Goal: Task Accomplishment & Management: Use online tool/utility

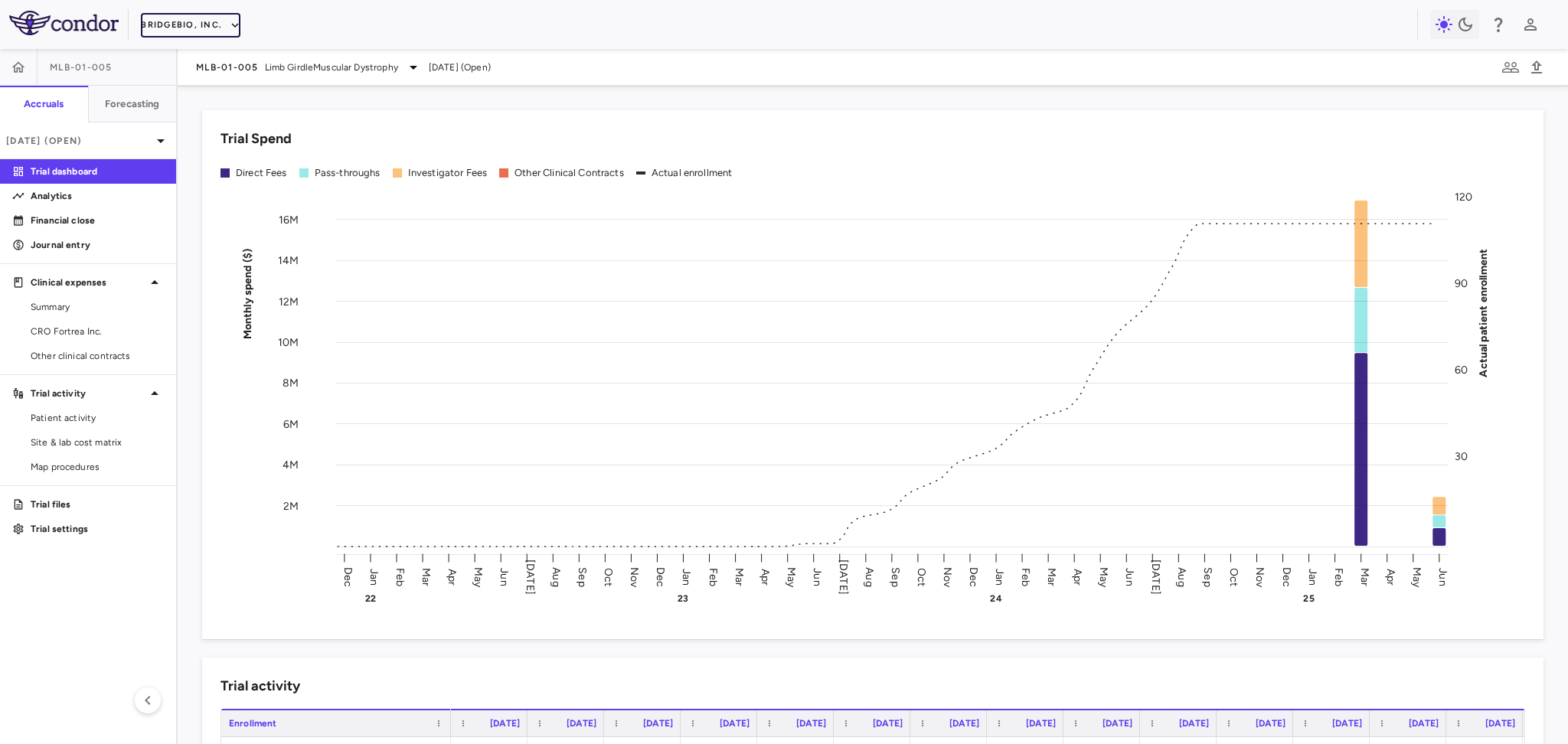
click at [228, 24] on icon "button" at bounding box center [235, 25] width 14 height 14
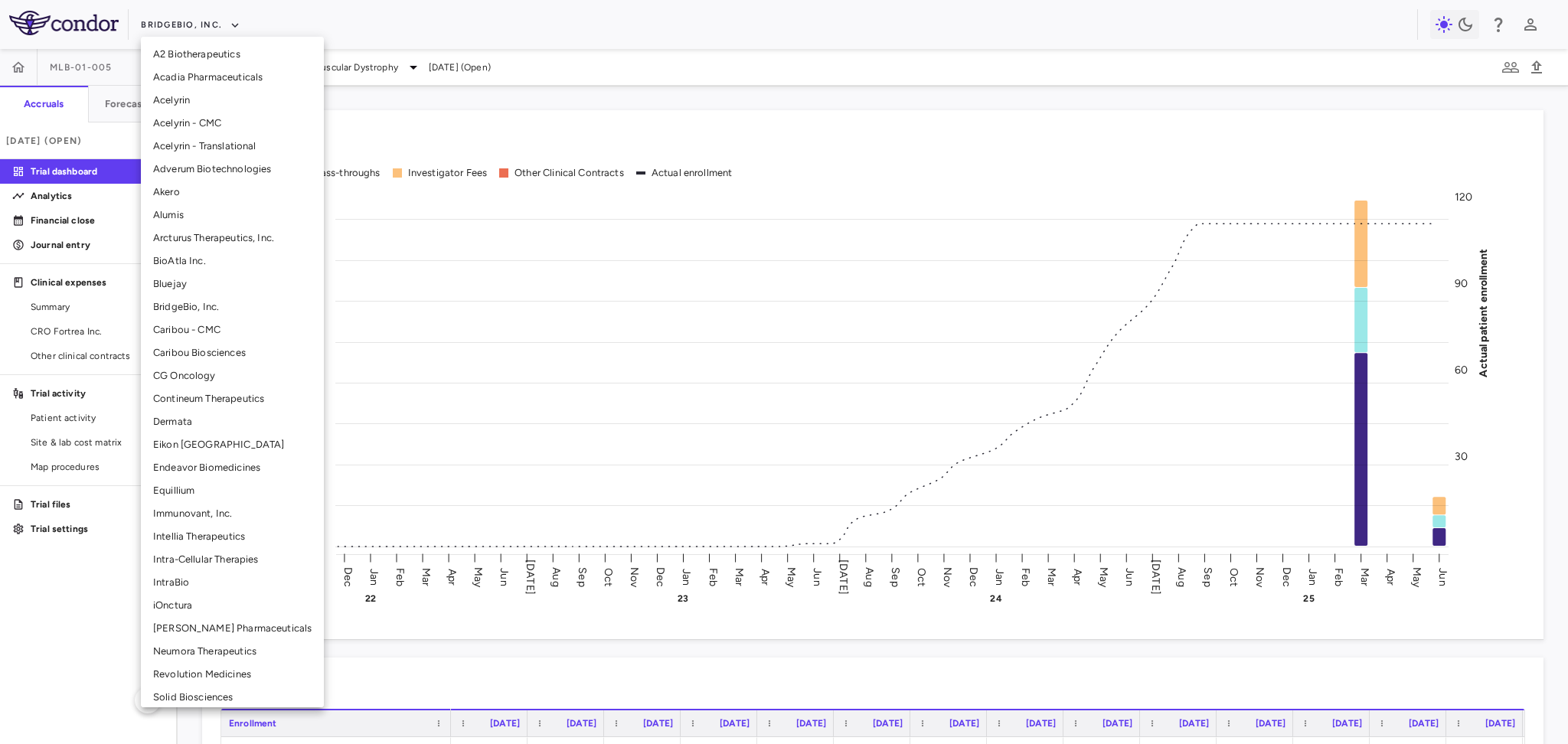
click at [334, 19] on div at bounding box center [784, 372] width 1568 height 744
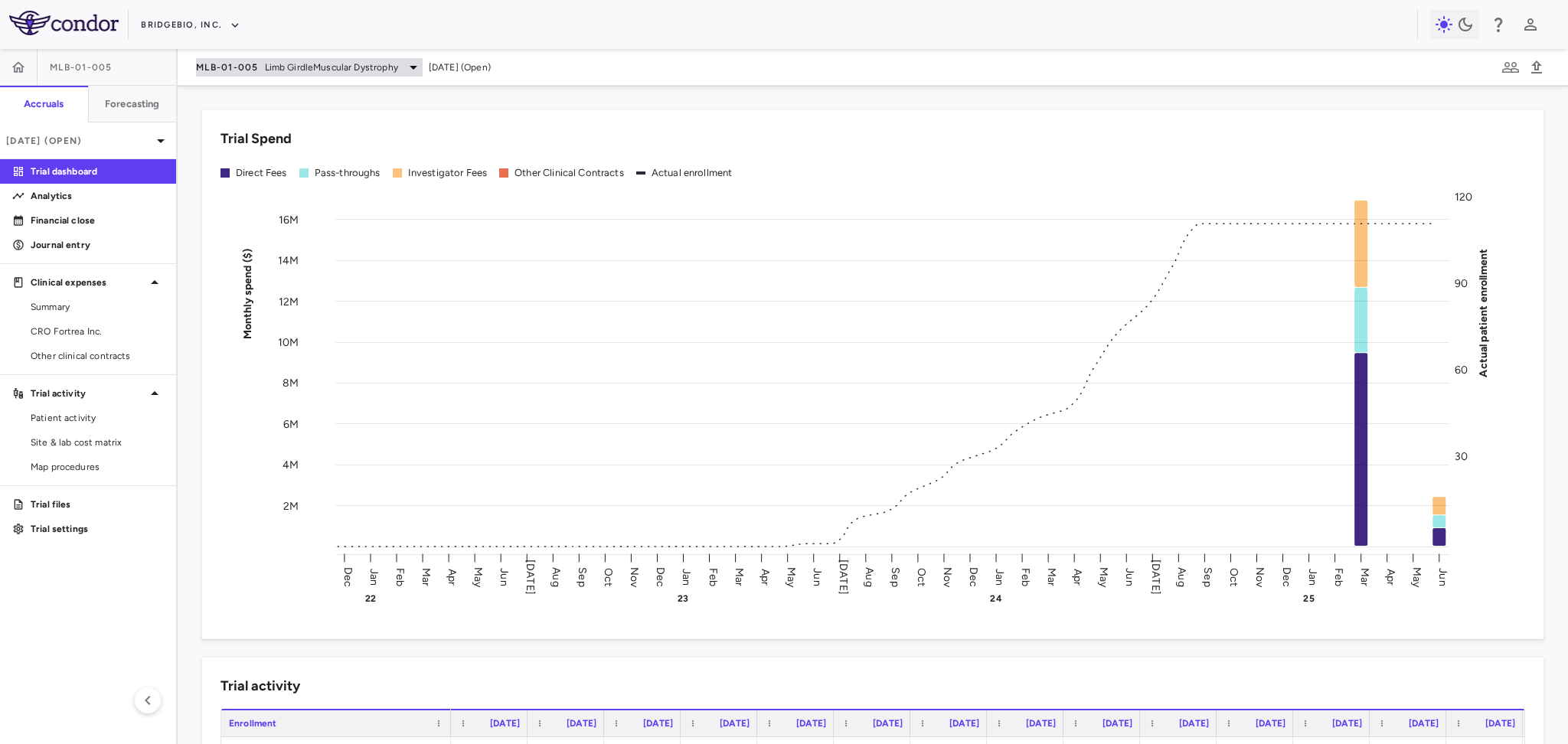
click at [361, 68] on span "Limb GirdleMuscular Dystrophy" at bounding box center [331, 68] width 133 height 14
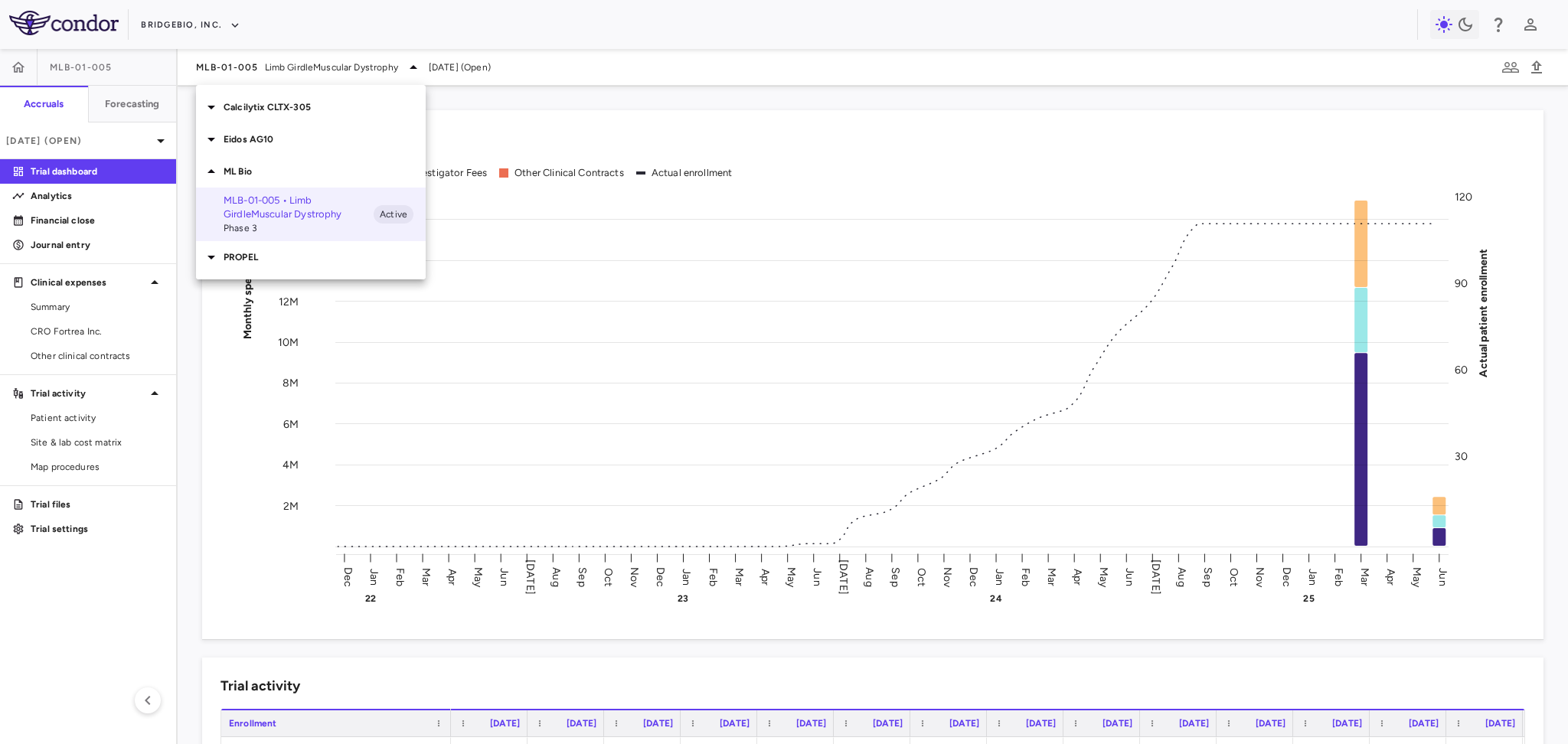
click at [254, 105] on p "Calcilytix CLTX-305" at bounding box center [324, 108] width 202 height 14
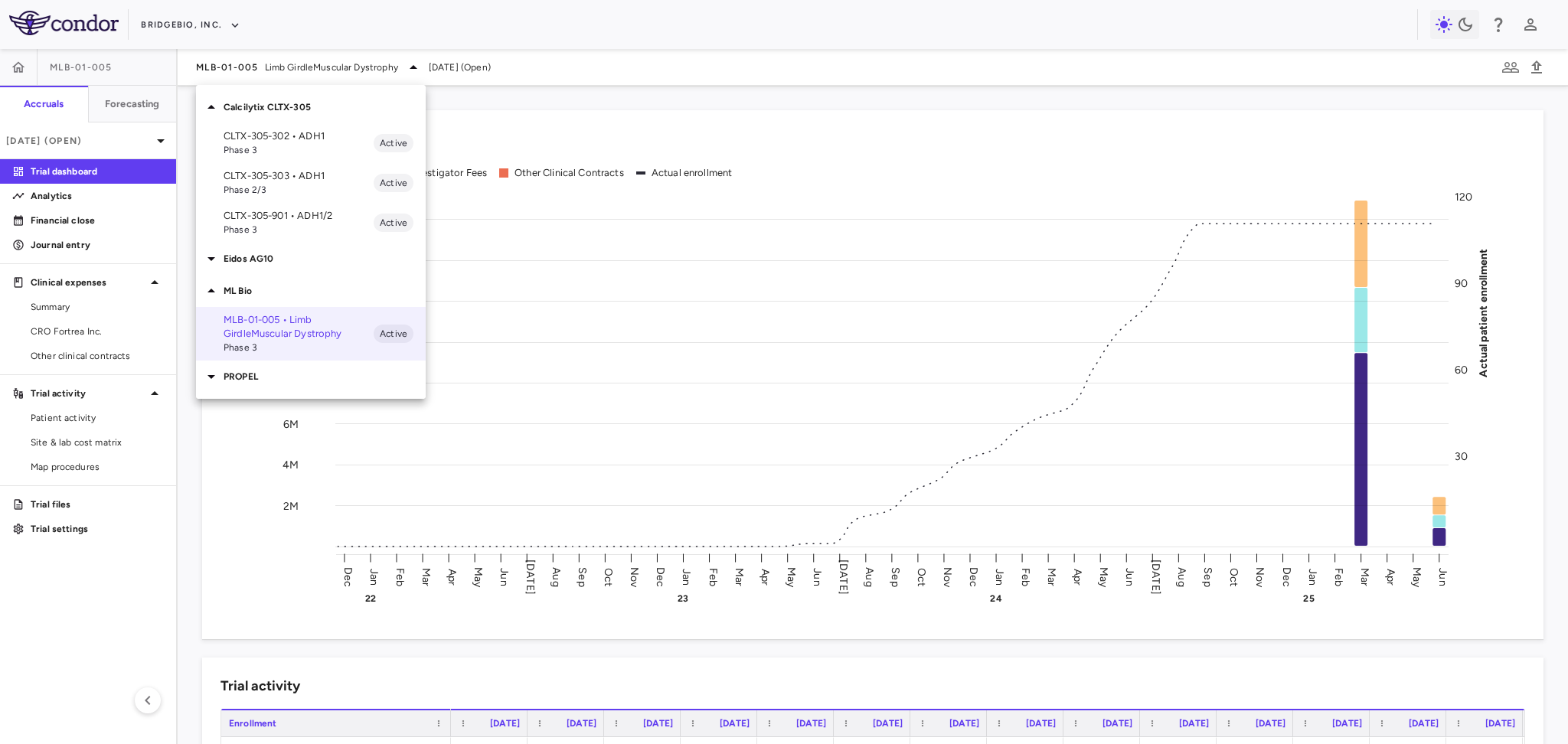
click at [311, 183] on span "Phase 2/3" at bounding box center [298, 190] width 150 height 14
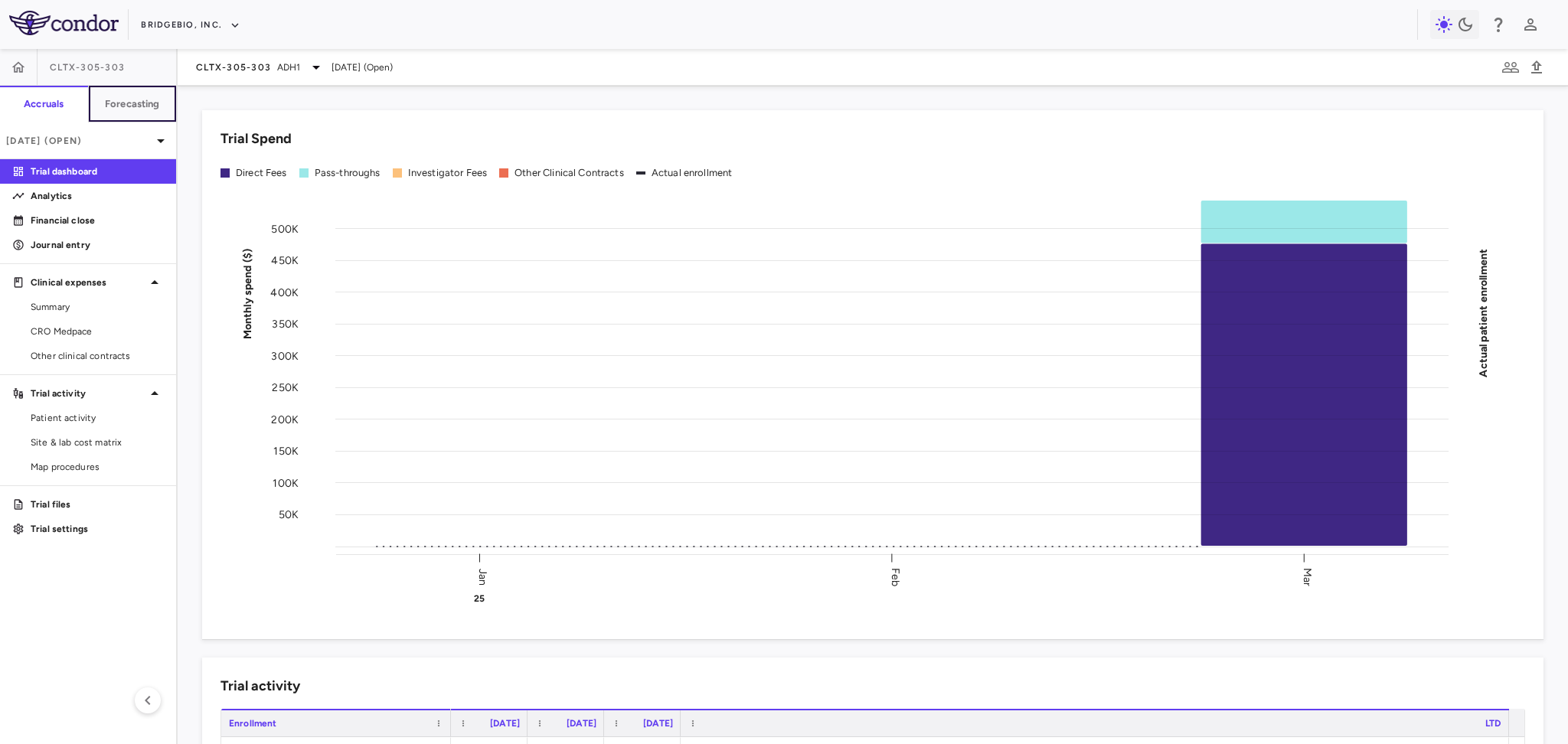
click at [138, 101] on h6 "Forecasting" at bounding box center [132, 105] width 55 height 14
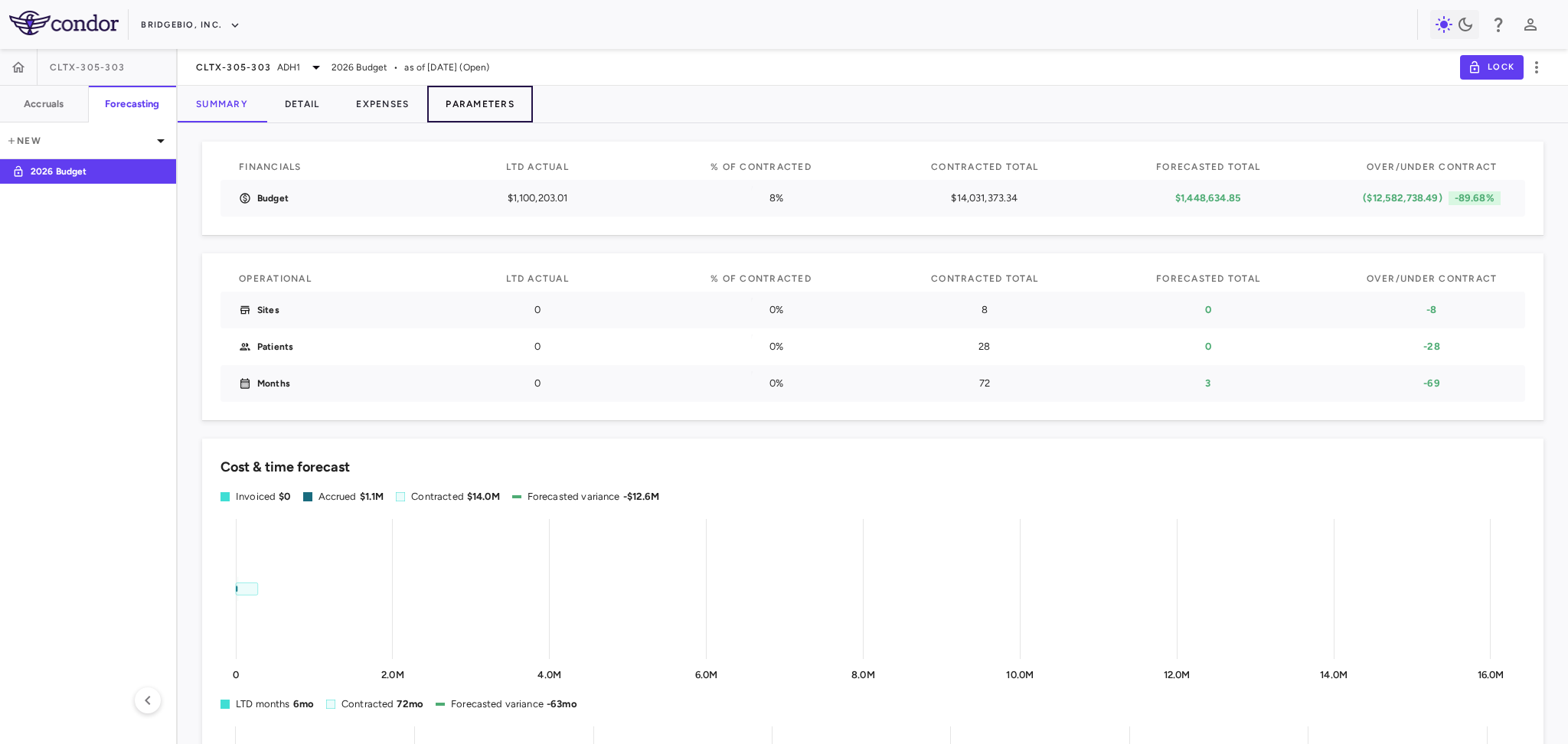
click at [499, 110] on button "Parameters" at bounding box center [480, 104] width 105 height 37
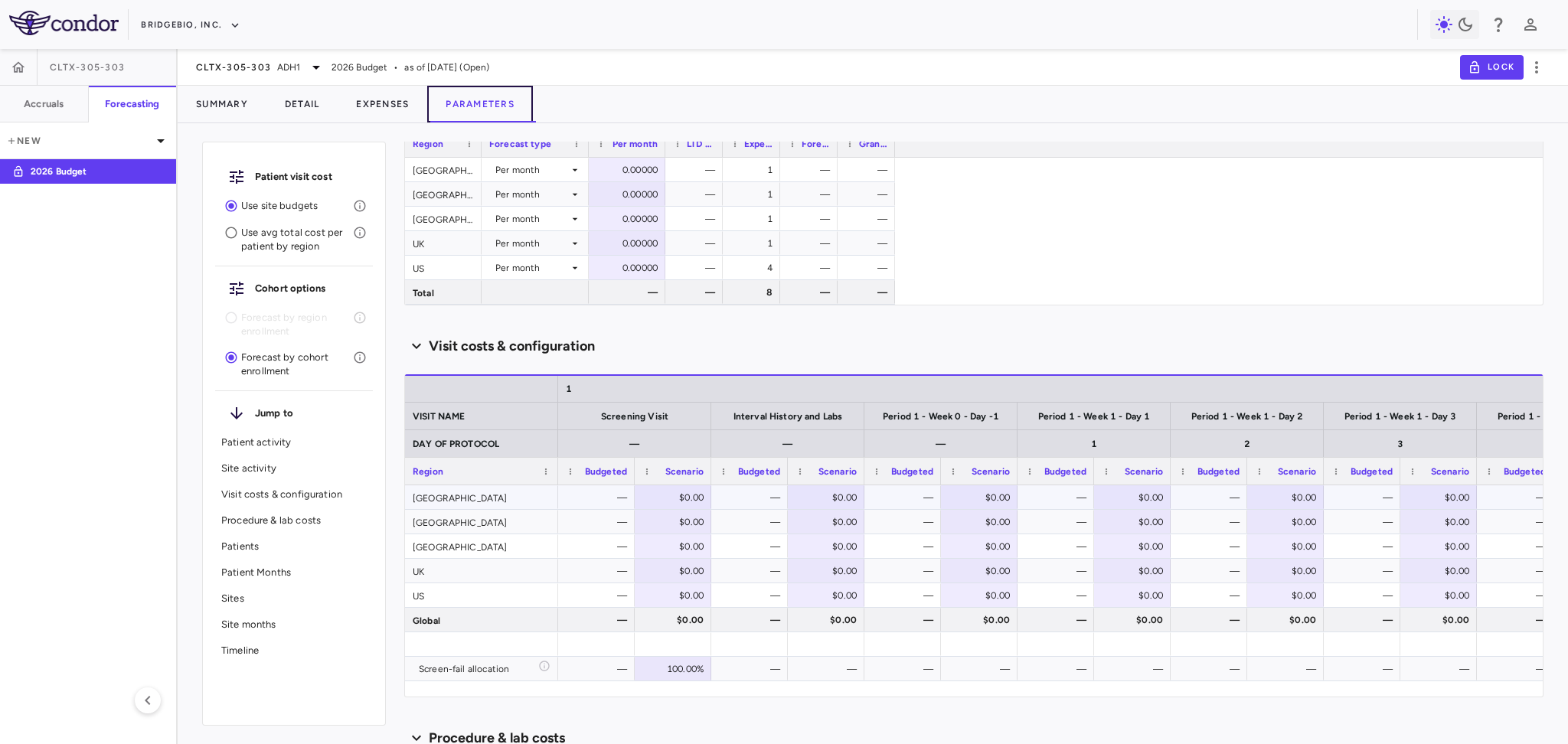
scroll to position [510, 0]
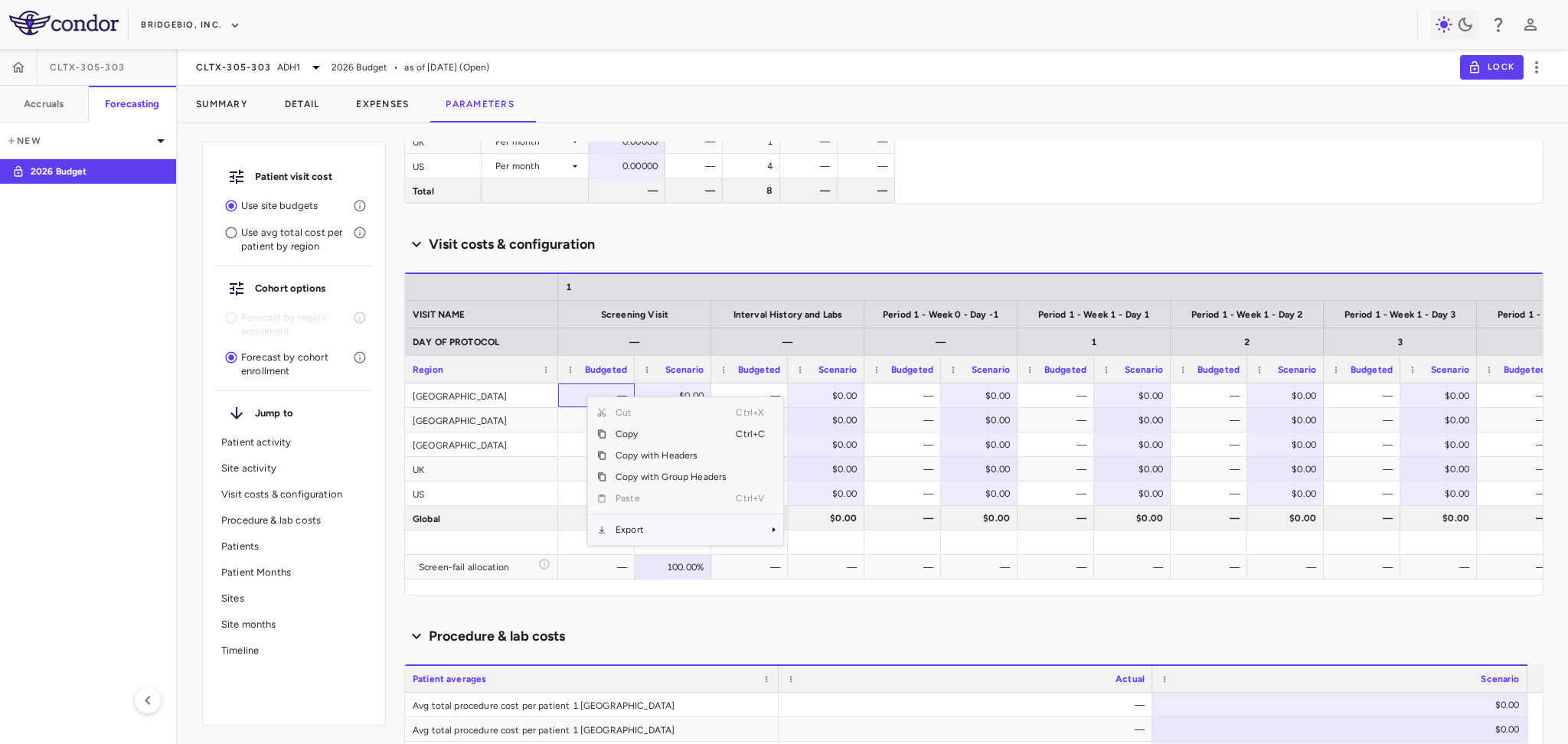
click at [706, 531] on span "Export" at bounding box center [671, 529] width 130 height 21
click at [843, 532] on span "CSV Export" at bounding box center [835, 536] width 72 height 21
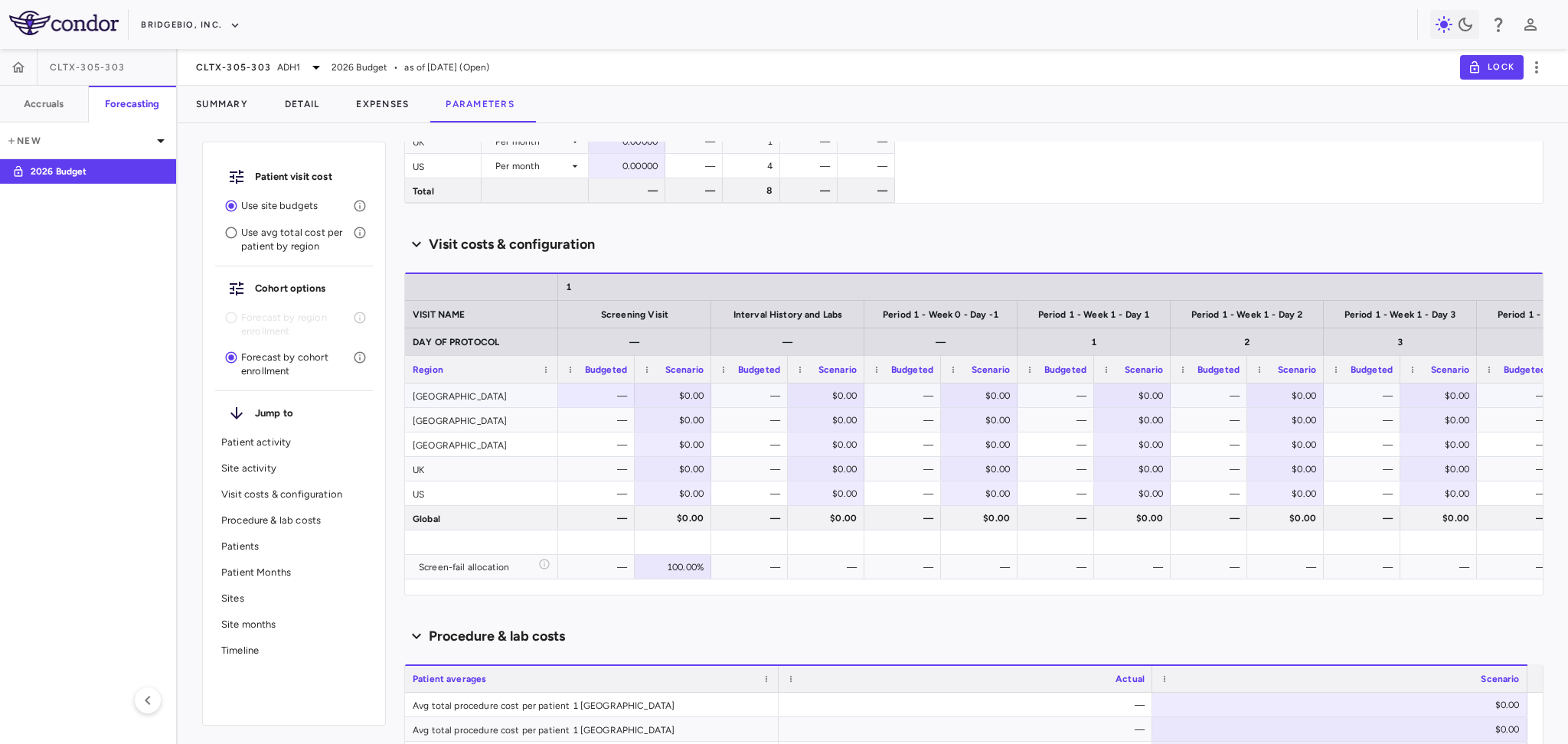
click at [680, 391] on div "$0.00" at bounding box center [676, 396] width 55 height 24
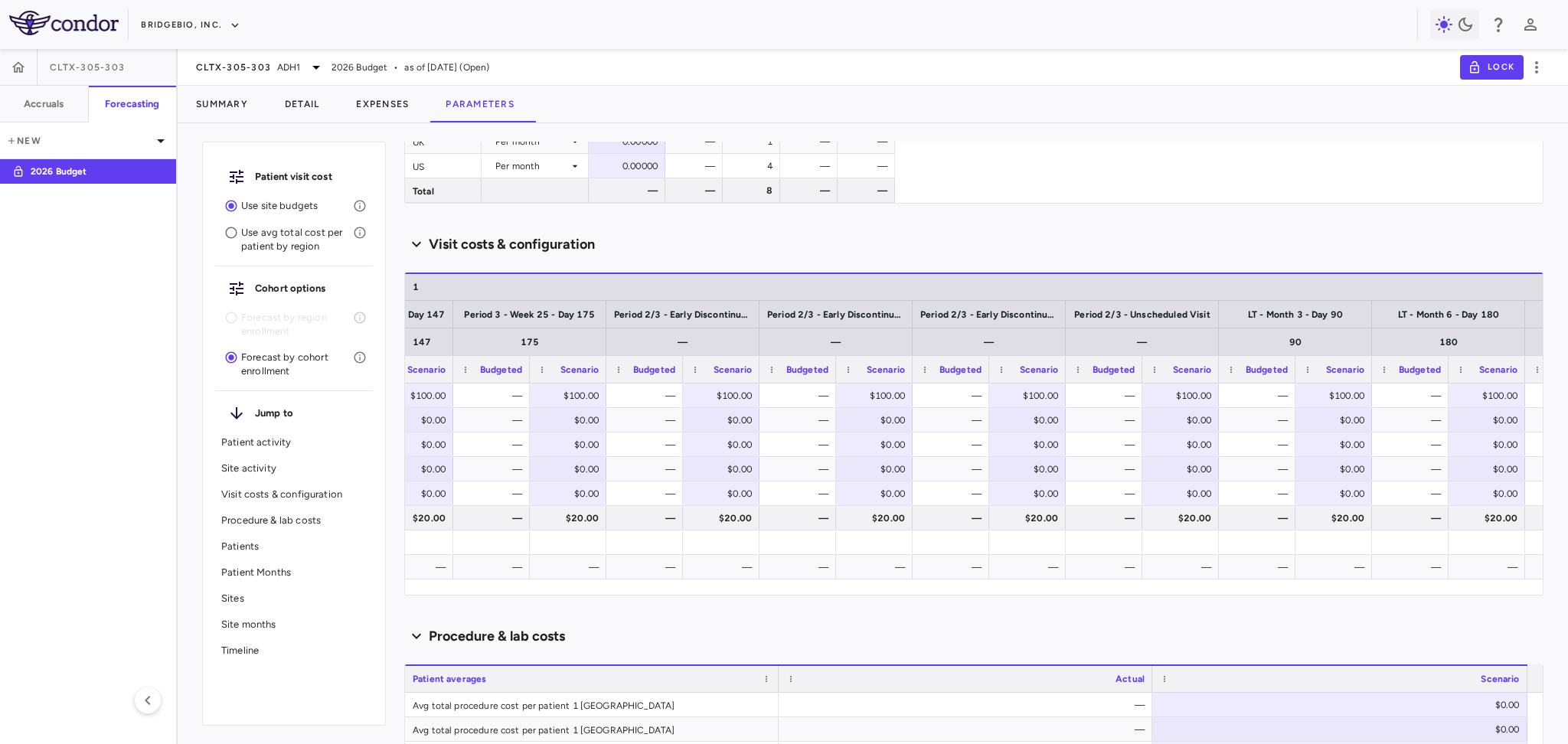
scroll to position [0, 3451]
